Goal: Information Seeking & Learning: Learn about a topic

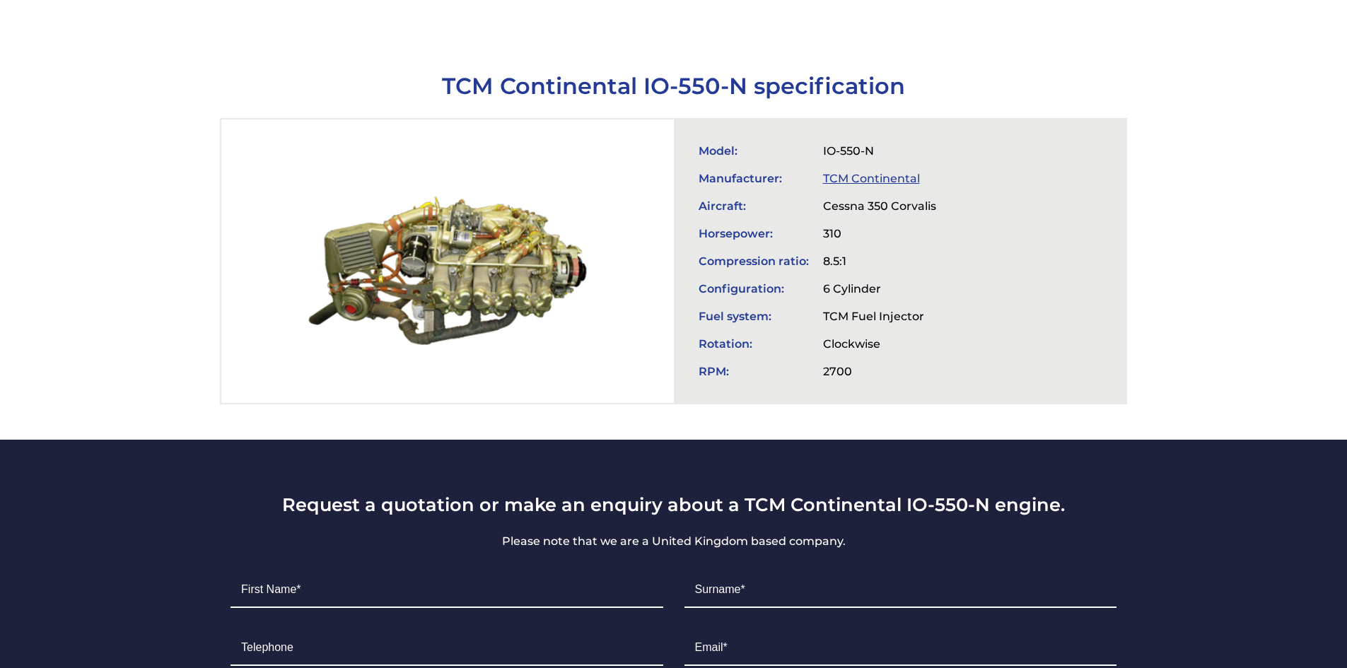
scroll to position [424, 0]
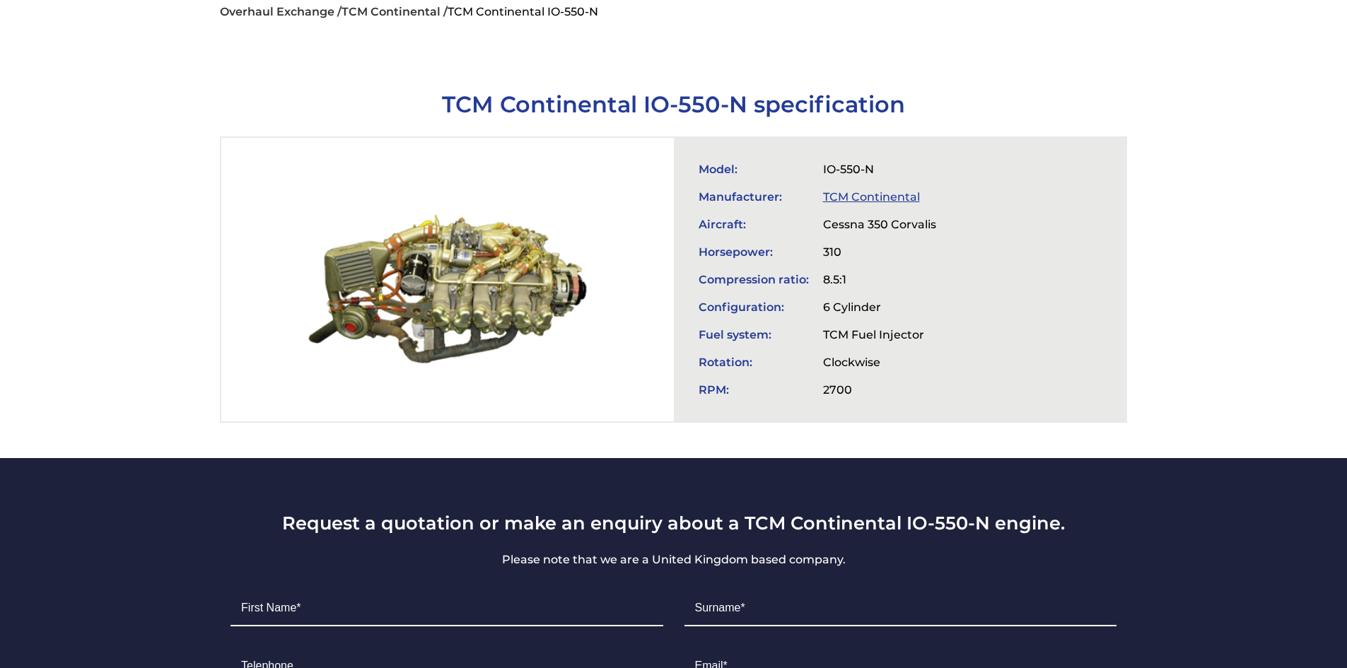
click at [878, 190] on link "TCM Continental" at bounding box center [871, 196] width 97 height 13
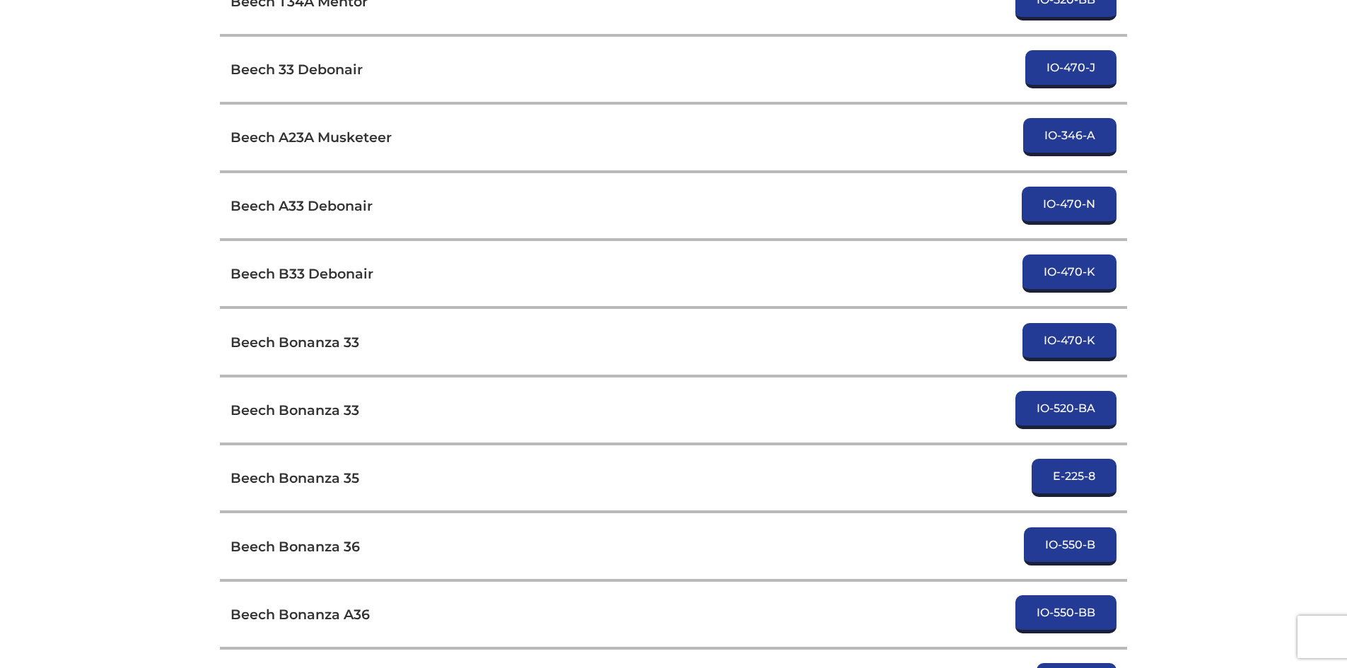
scroll to position [636, 0]
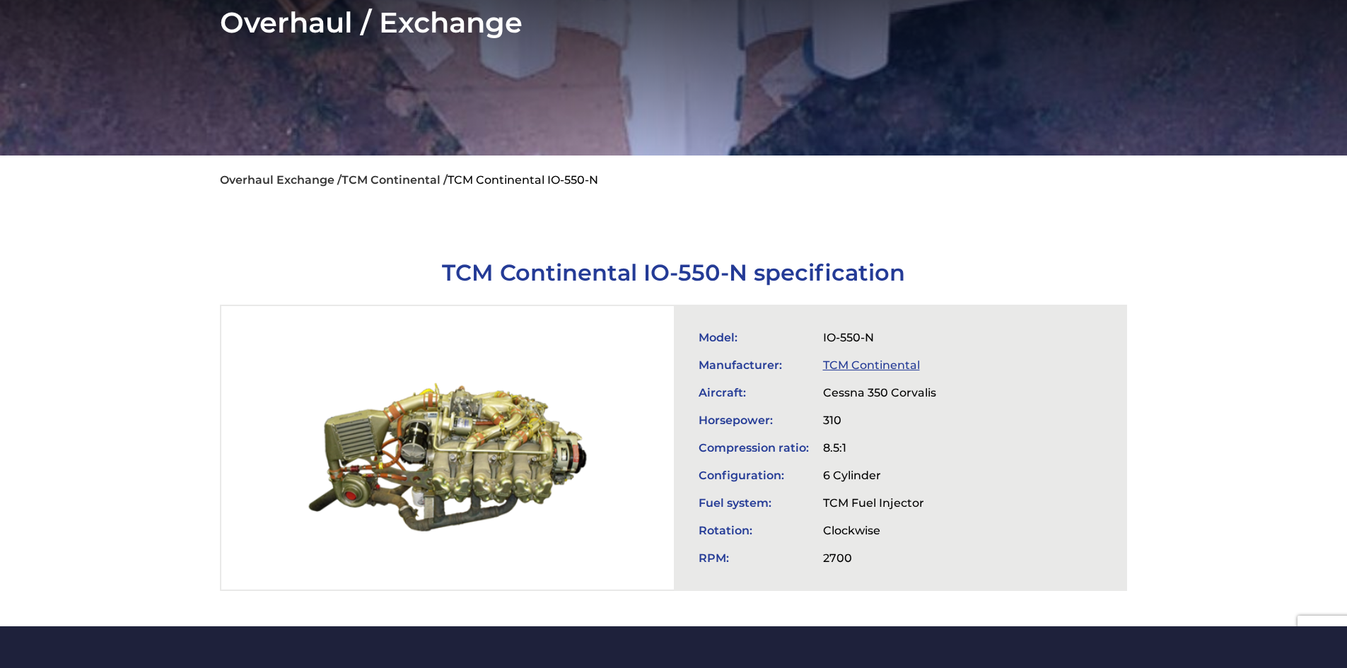
scroll to position [283, 0]
